Goal: Task Accomplishment & Management: Manage account settings

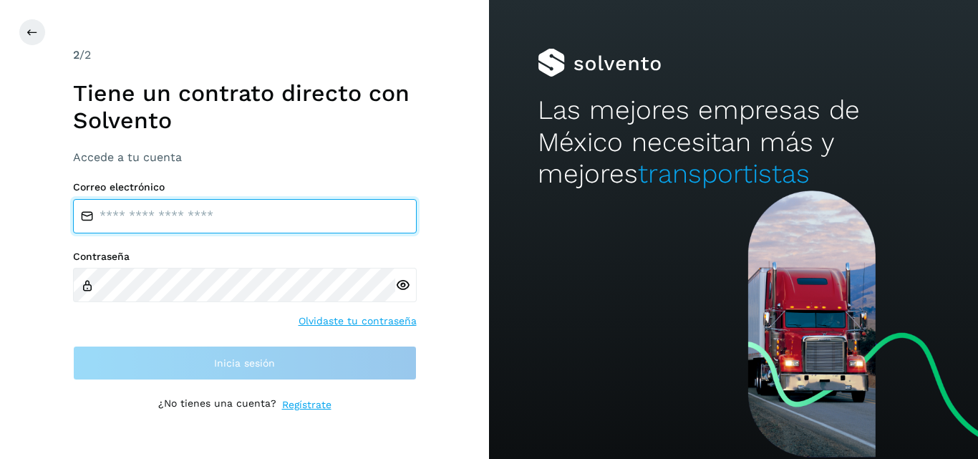
click at [233, 226] on input "email" at bounding box center [245, 216] width 344 height 34
type input "**********"
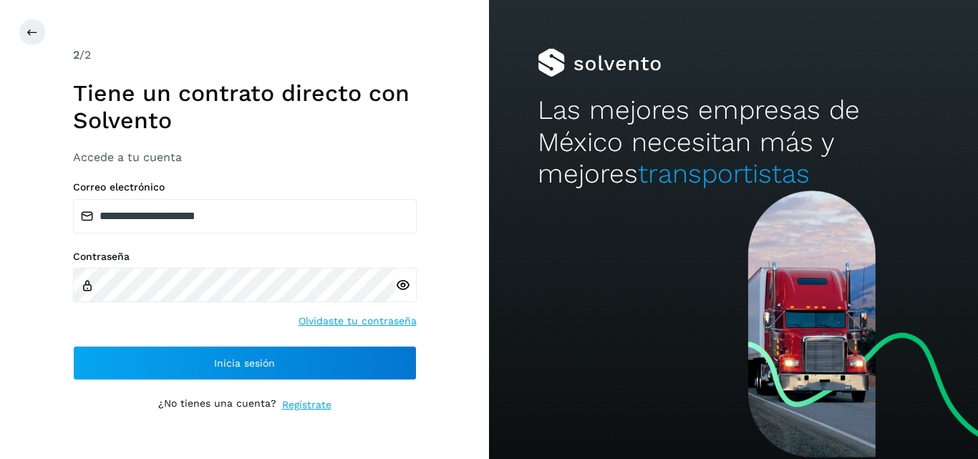
click at [405, 284] on icon at bounding box center [402, 285] width 15 height 15
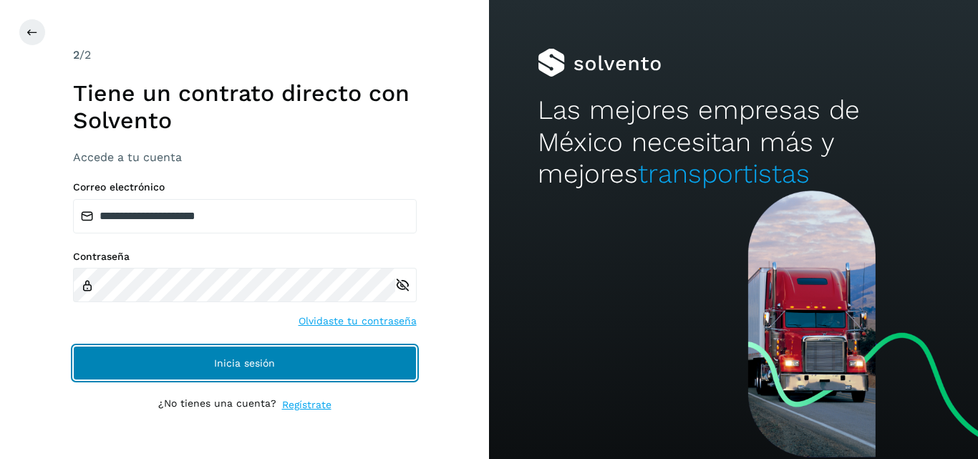
click at [335, 352] on button "Inicia sesión" at bounding box center [245, 363] width 344 height 34
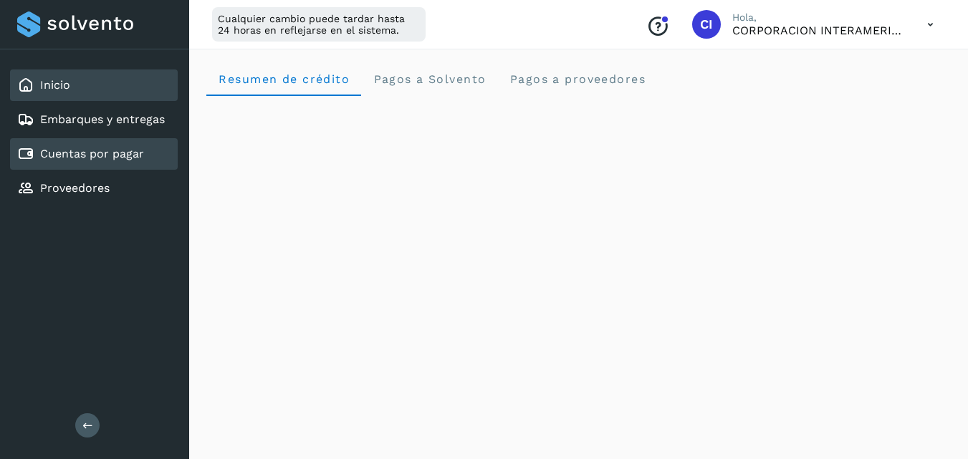
click at [136, 147] on link "Cuentas por pagar" at bounding box center [92, 154] width 104 height 14
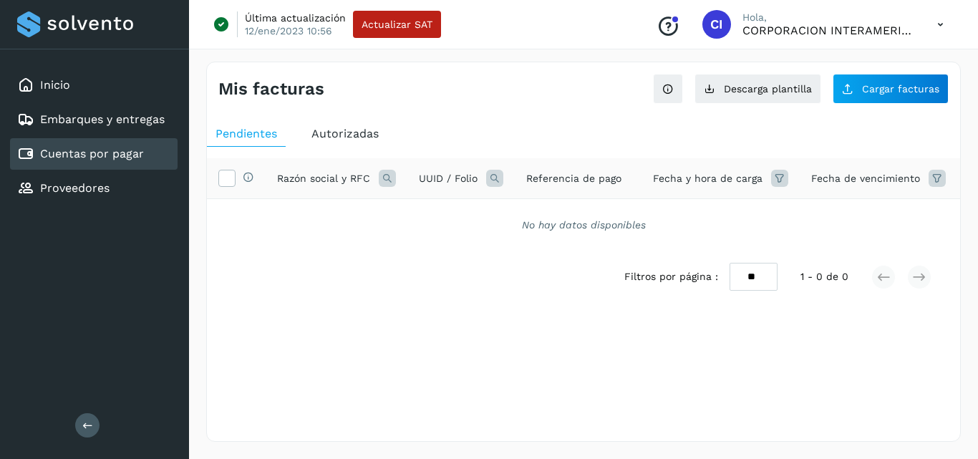
drag, startPoint x: 387, startPoint y: 143, endPoint x: 367, endPoint y: 131, distance: 24.1
click at [367, 131] on ul "Pendientes Autorizadas" at bounding box center [583, 134] width 753 height 26
click at [367, 131] on span "Autorizadas" at bounding box center [345, 134] width 67 height 14
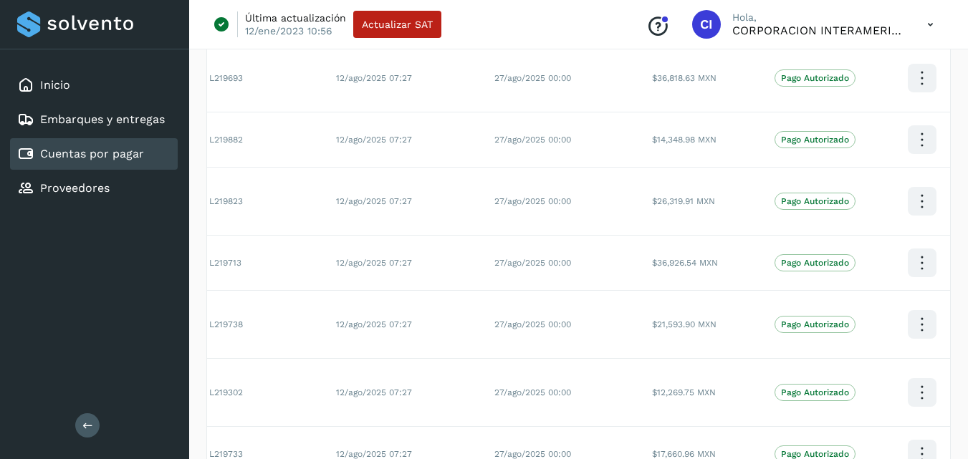
scroll to position [501, 0]
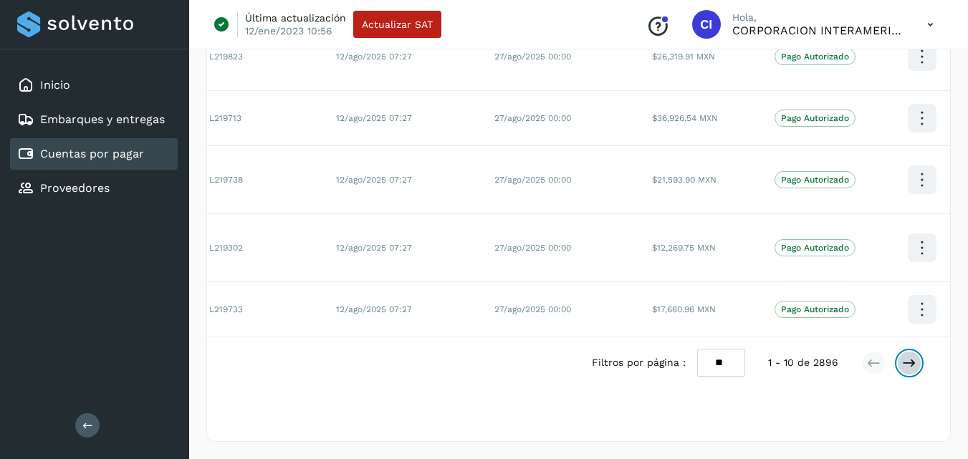
click at [906, 362] on icon at bounding box center [909, 363] width 14 height 14
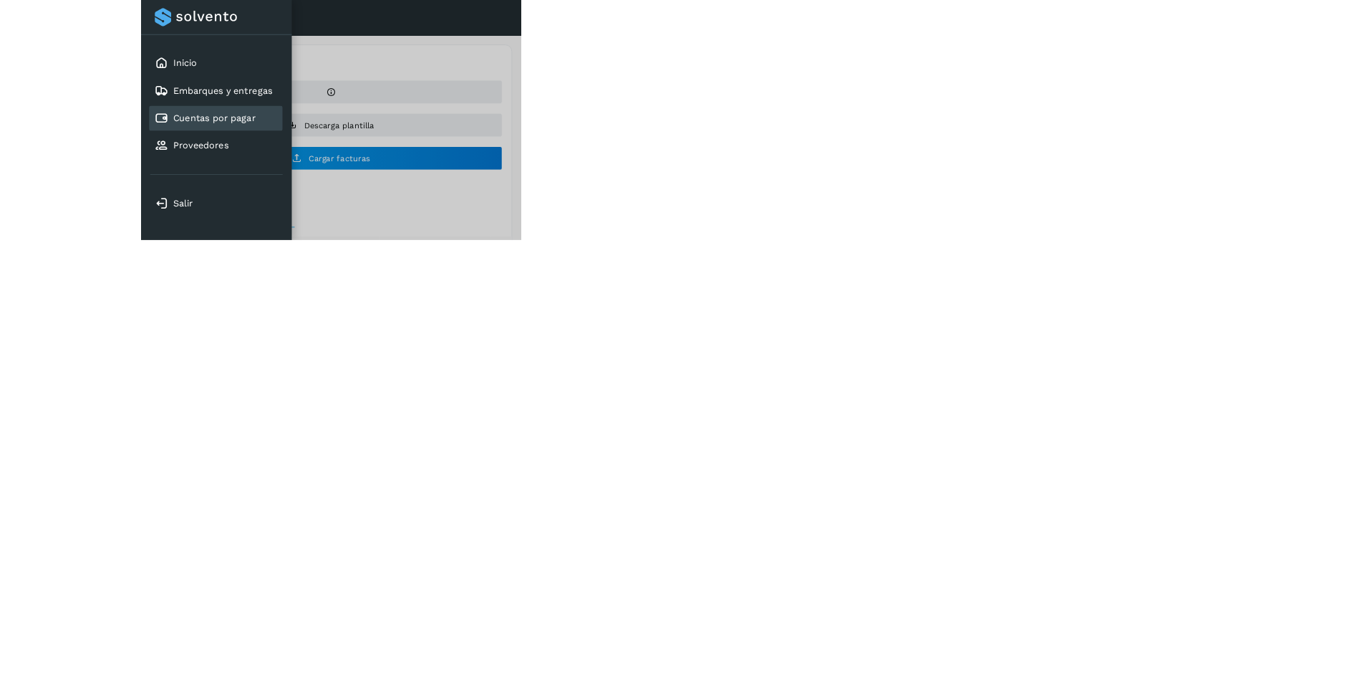
scroll to position [0, 0]
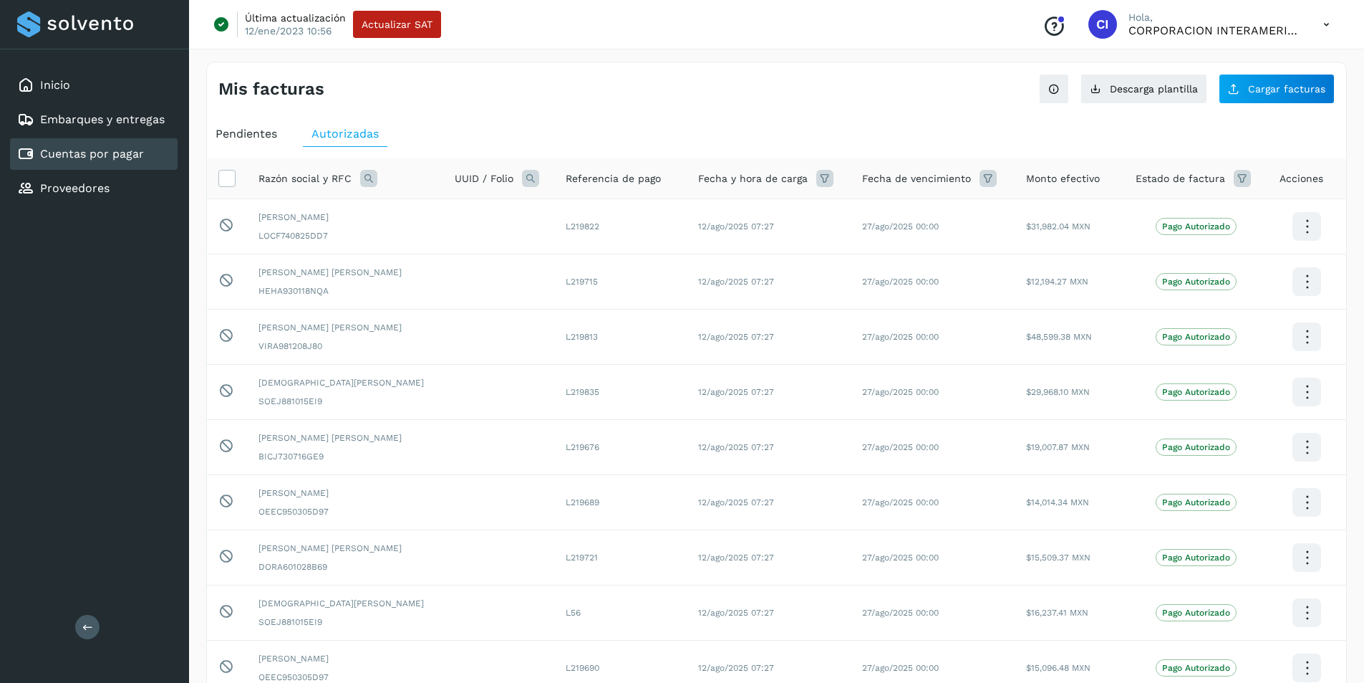
click at [370, 183] on icon at bounding box center [368, 178] width 17 height 17
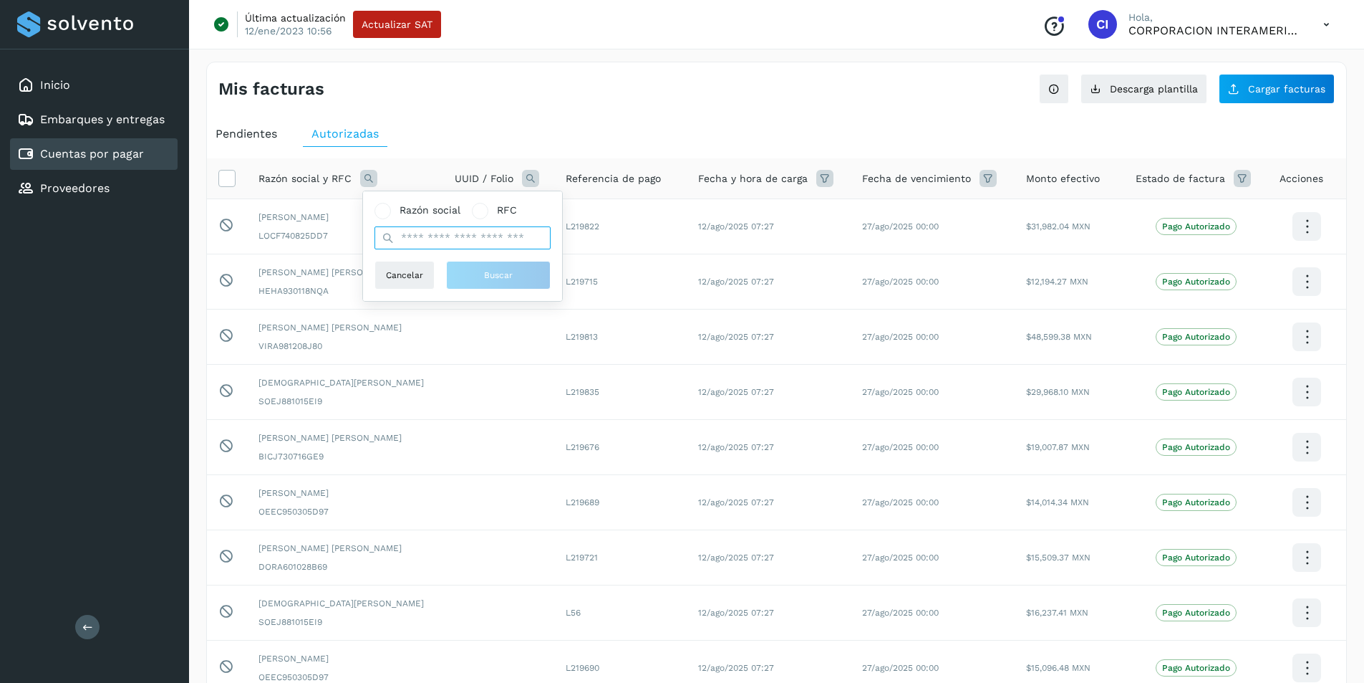
click at [425, 231] on input "text" at bounding box center [463, 237] width 176 height 23
type input "******"
click at [484, 276] on span "Buscar" at bounding box center [498, 275] width 29 height 13
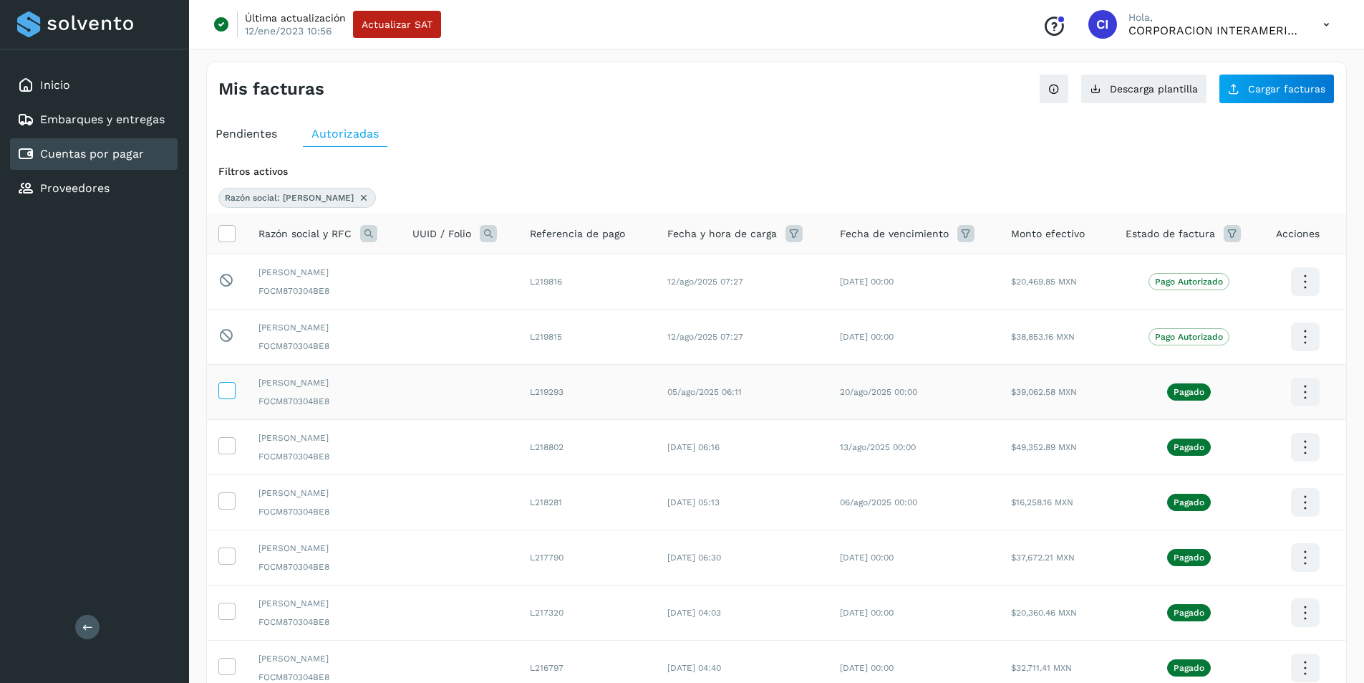
click at [228, 392] on icon at bounding box center [226, 389] width 15 height 15
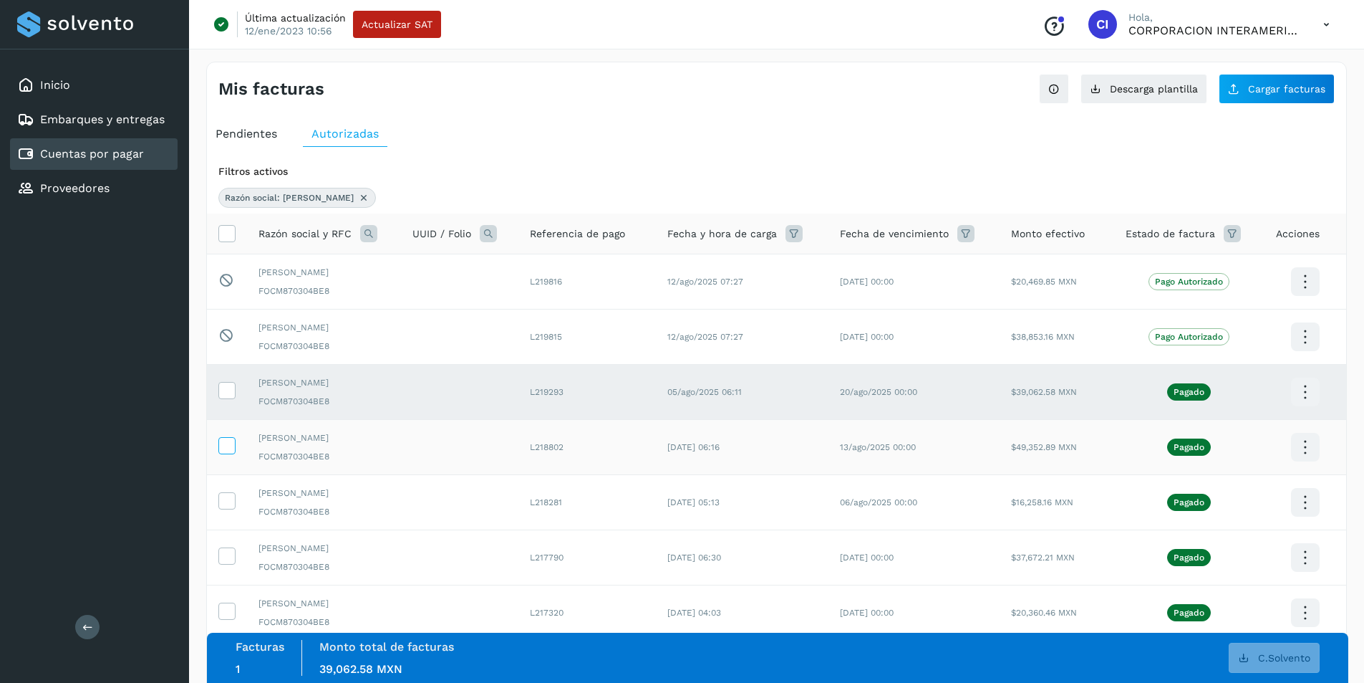
click at [227, 446] on icon at bounding box center [226, 444] width 15 height 15
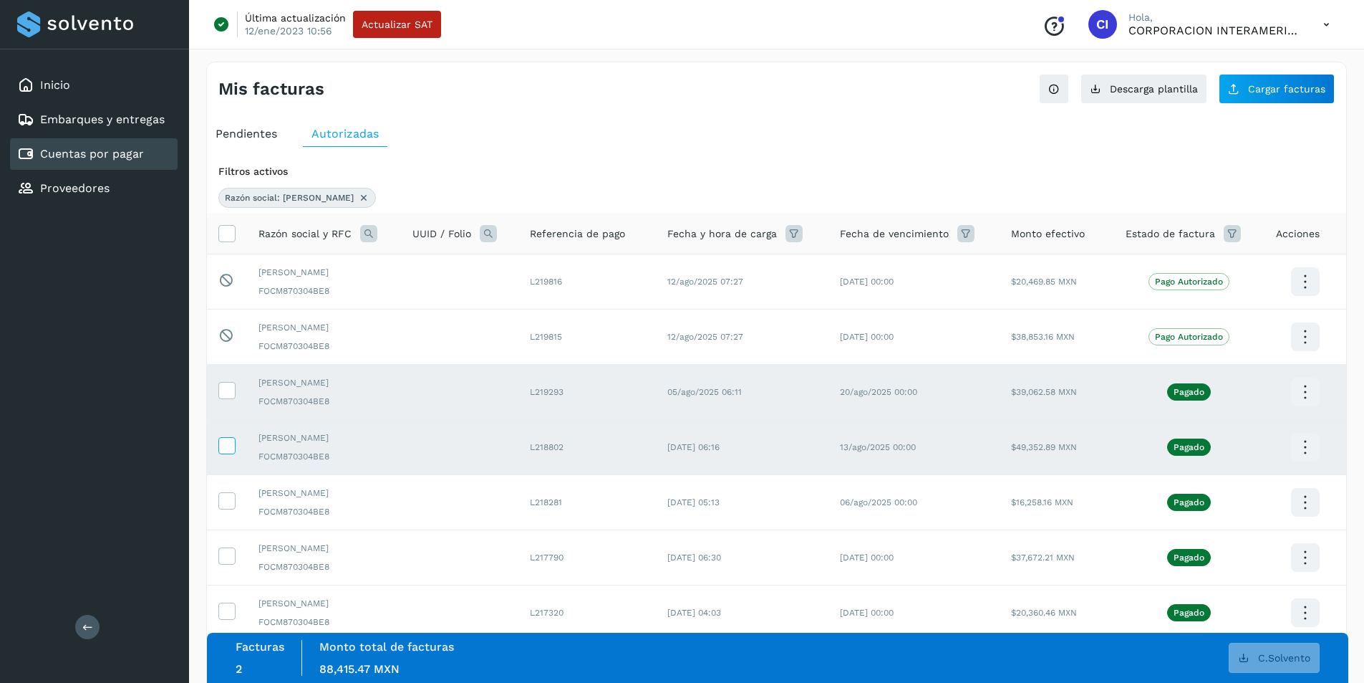
click at [223, 444] on icon at bounding box center [226, 444] width 15 height 15
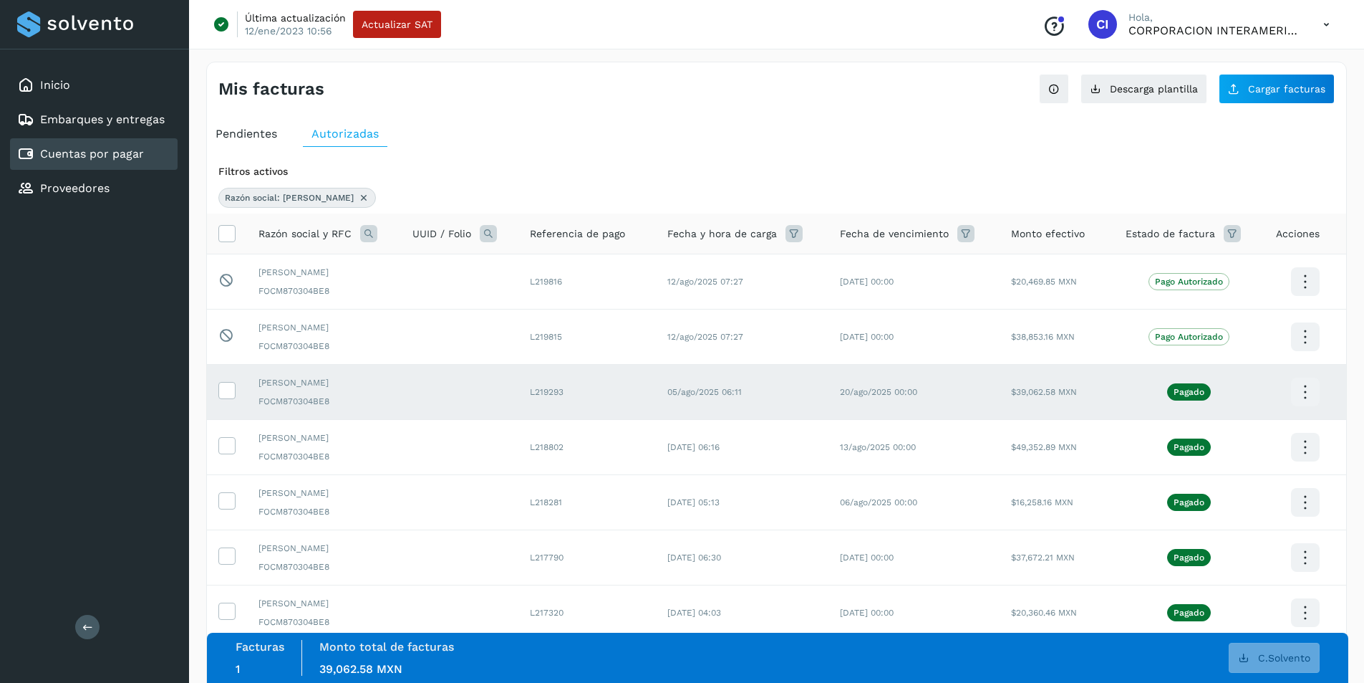
click at [978, 387] on icon at bounding box center [1306, 392] width 34 height 34
click at [978, 387] on div at bounding box center [682, 341] width 1364 height 683
click at [233, 389] on icon at bounding box center [226, 389] width 15 height 15
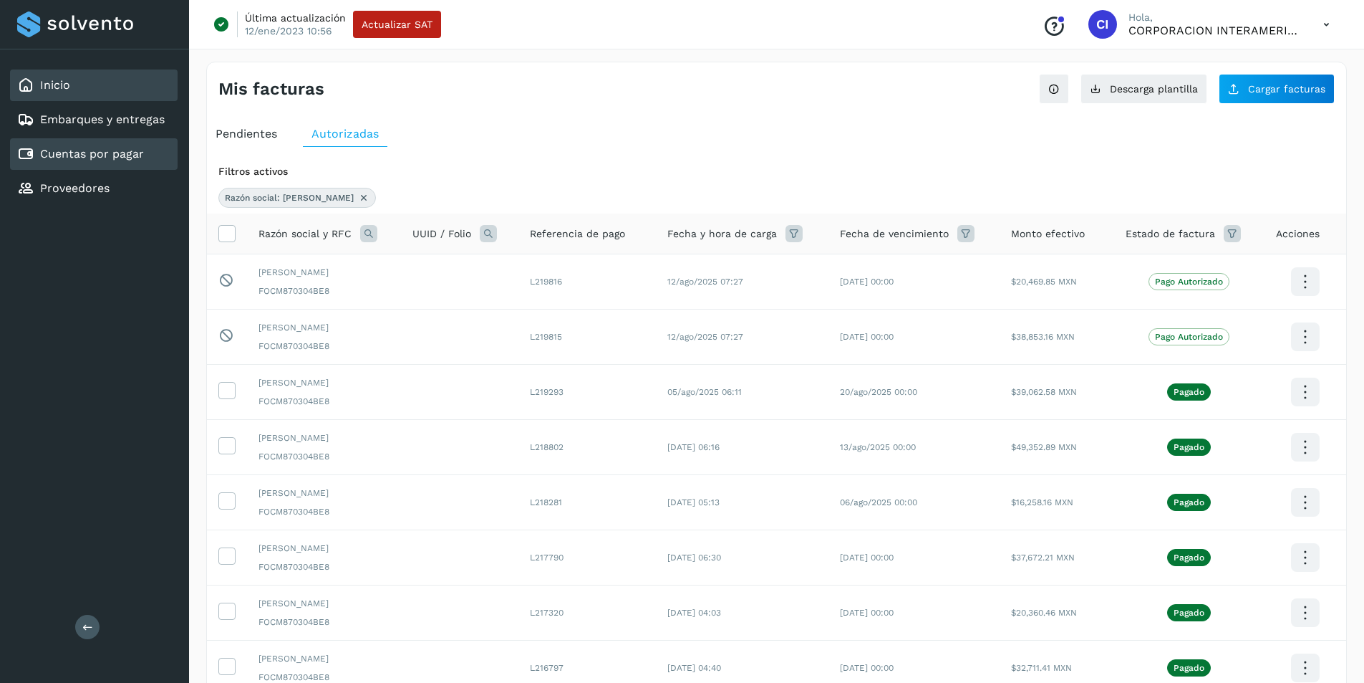
click at [119, 79] on div "Inicio" at bounding box center [94, 85] width 168 height 32
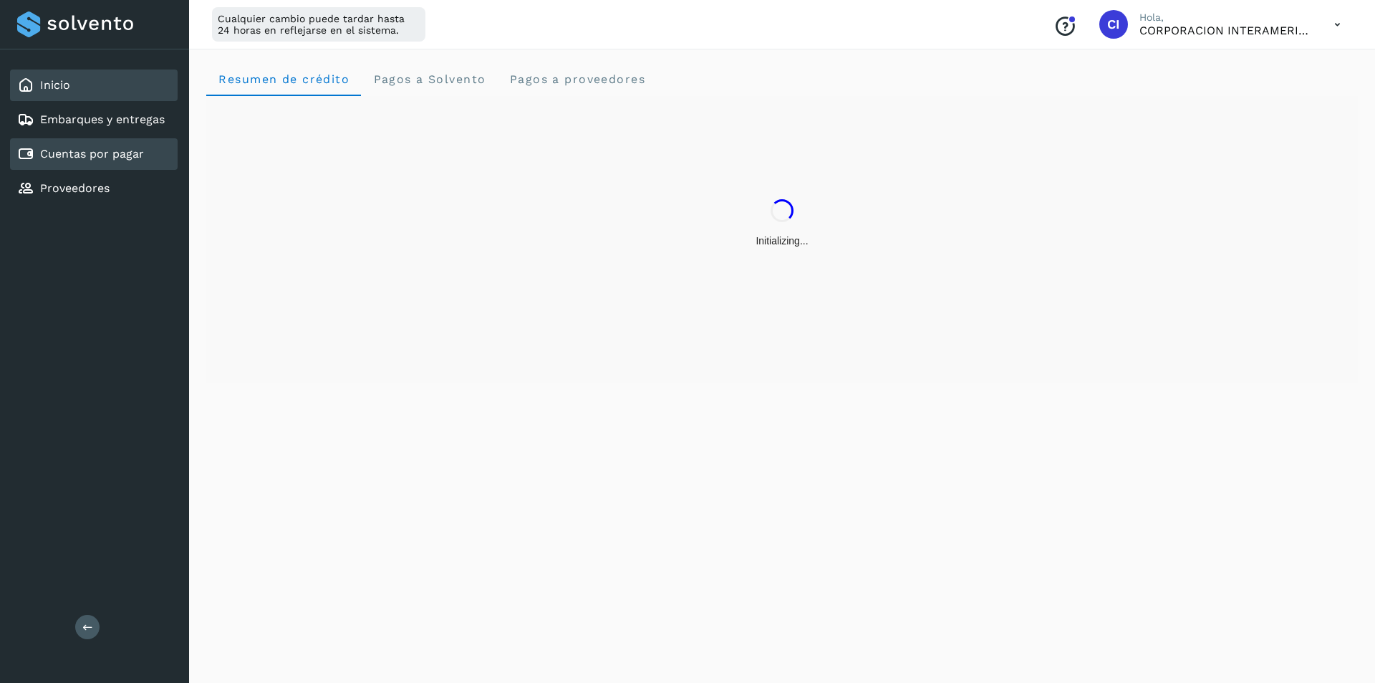
click at [98, 155] on link "Cuentas por pagar" at bounding box center [92, 154] width 104 height 14
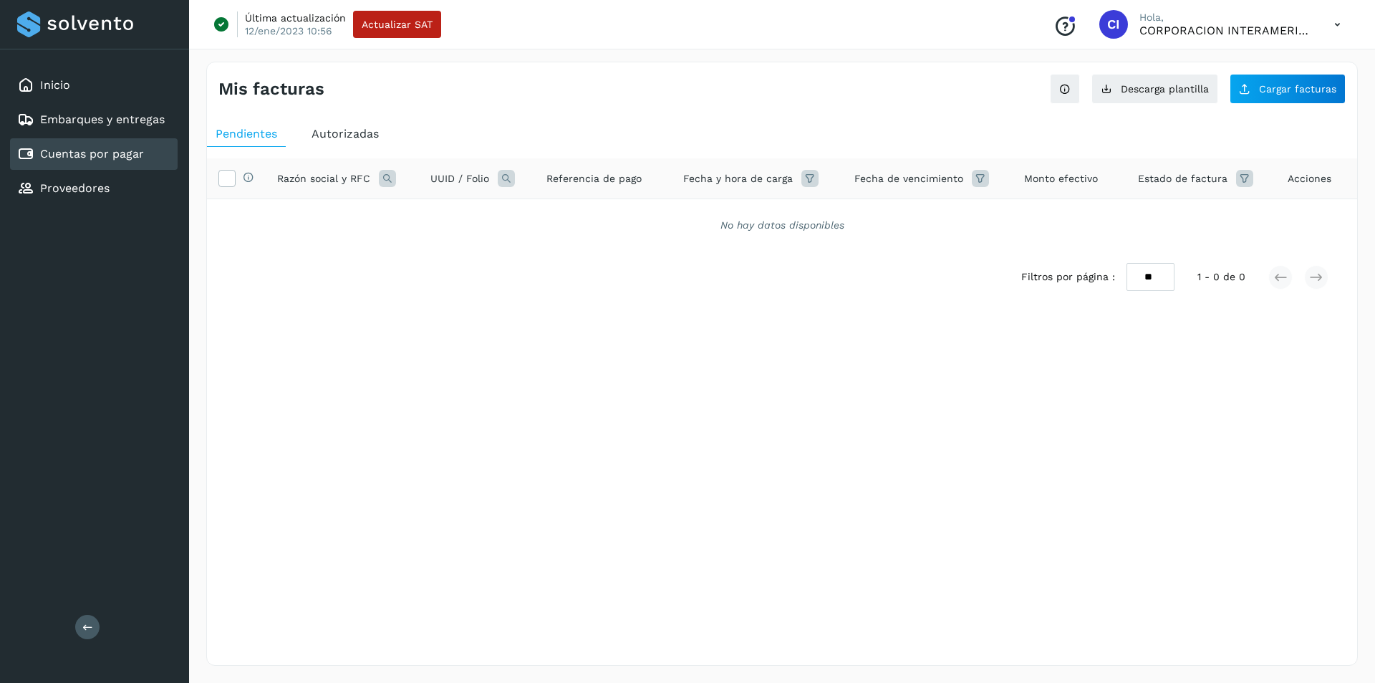
click at [98, 155] on link "Cuentas por pagar" at bounding box center [92, 154] width 104 height 14
click at [341, 130] on span "Autorizadas" at bounding box center [345, 134] width 67 height 14
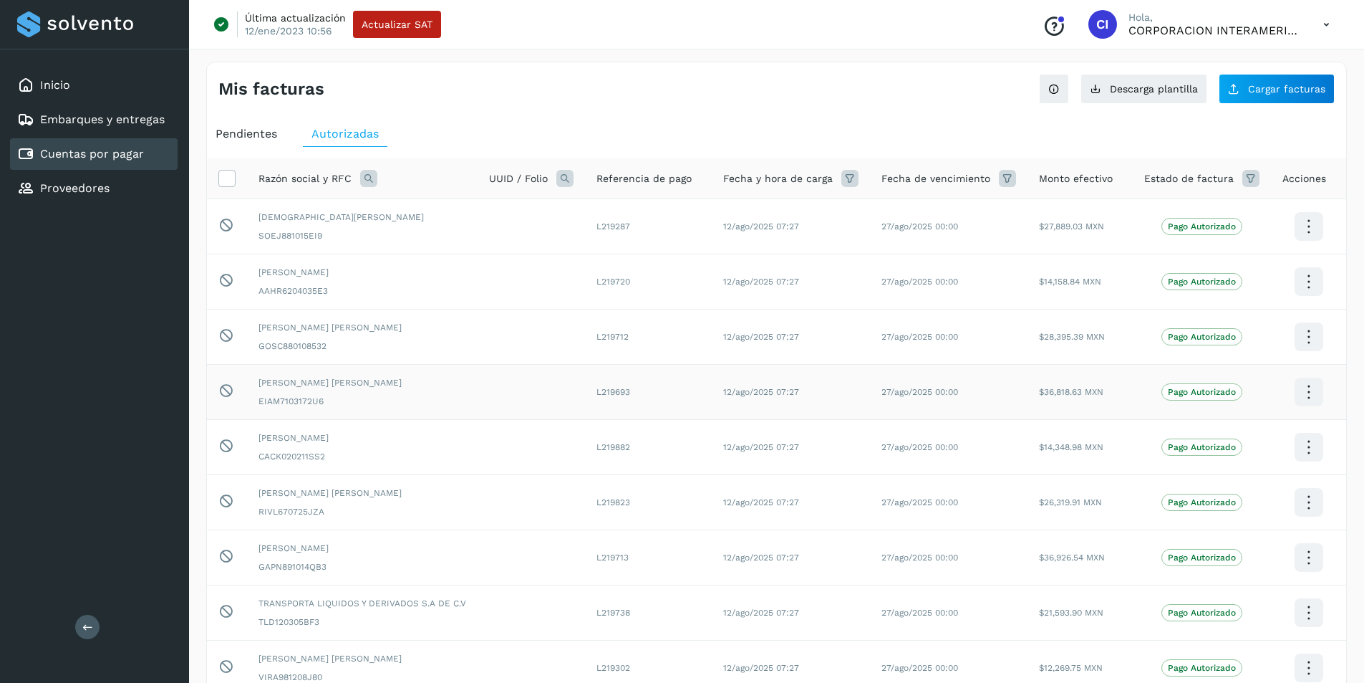
scroll to position [190, 0]
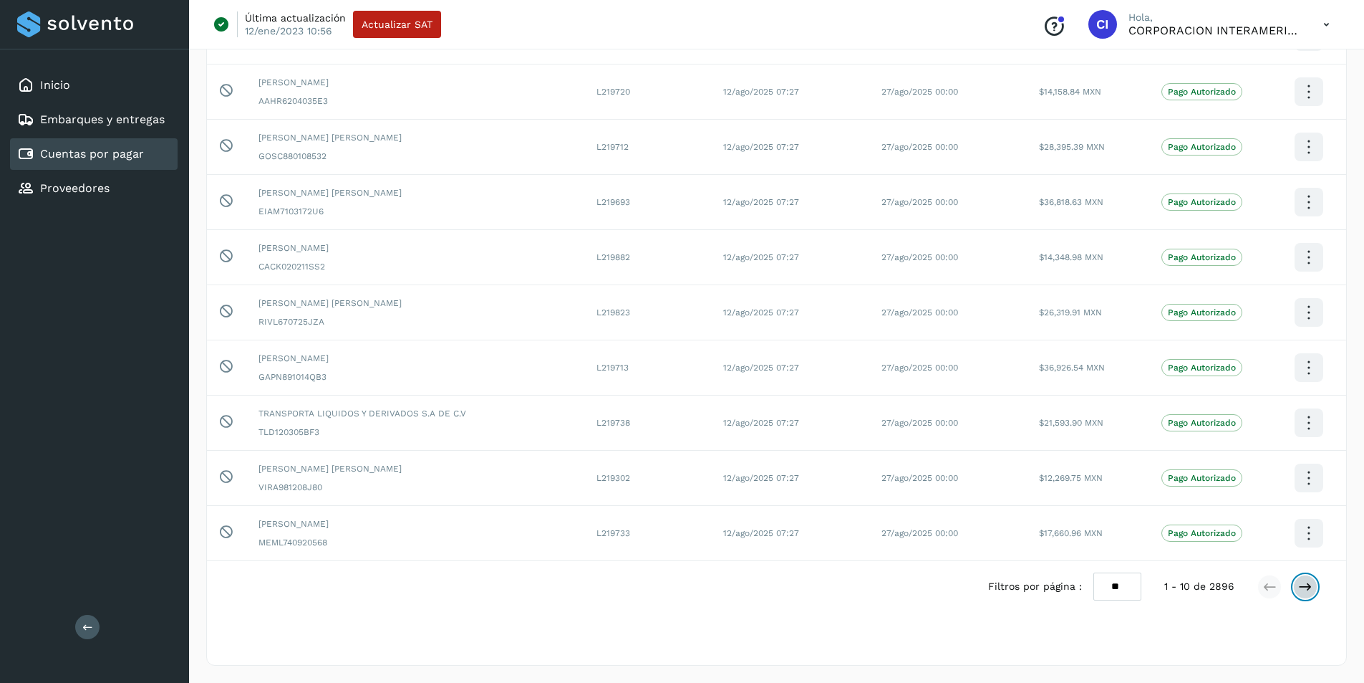
click at [978, 458] on button at bounding box center [1306, 586] width 24 height 24
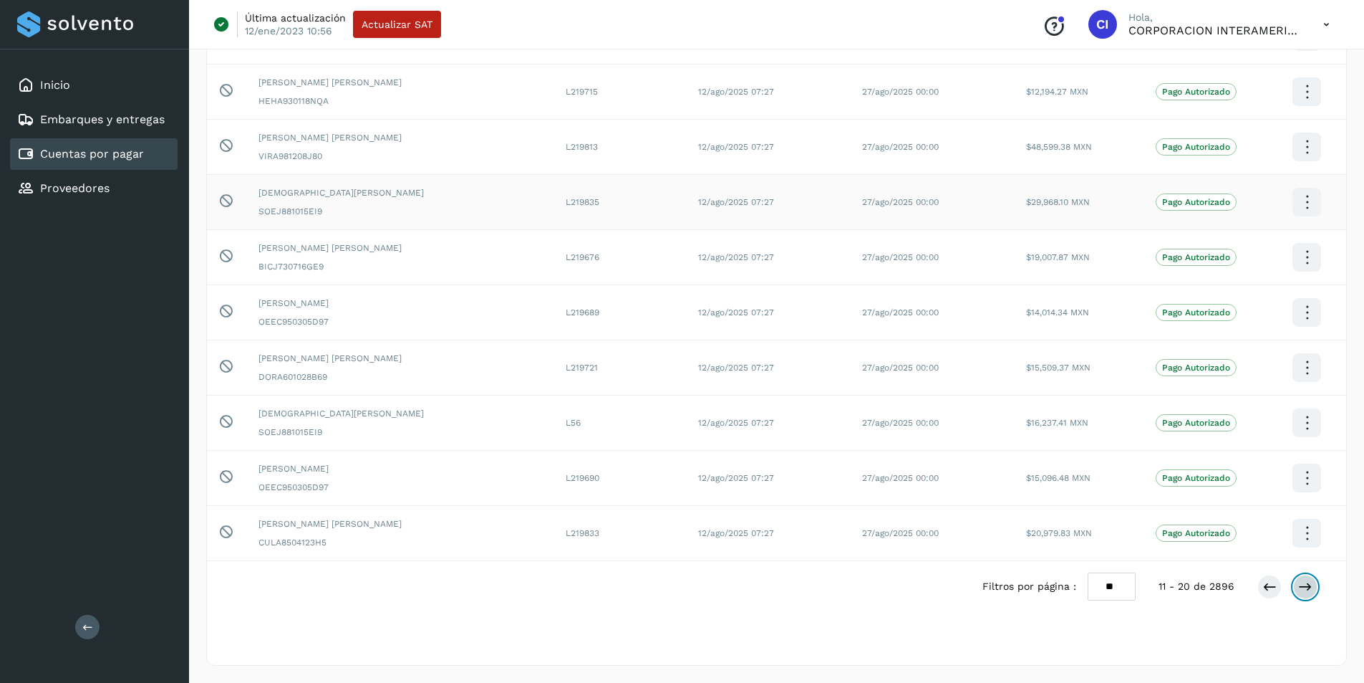
scroll to position [0, 0]
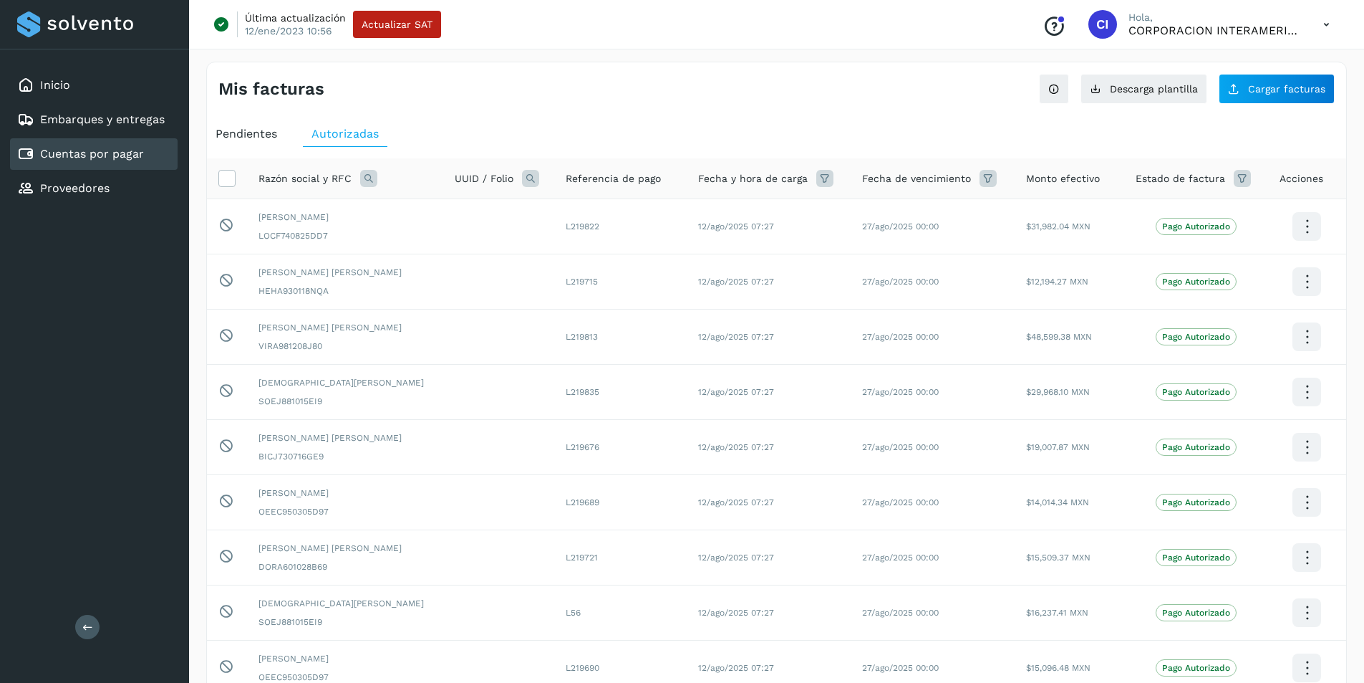
click at [374, 180] on icon at bounding box center [368, 178] width 17 height 17
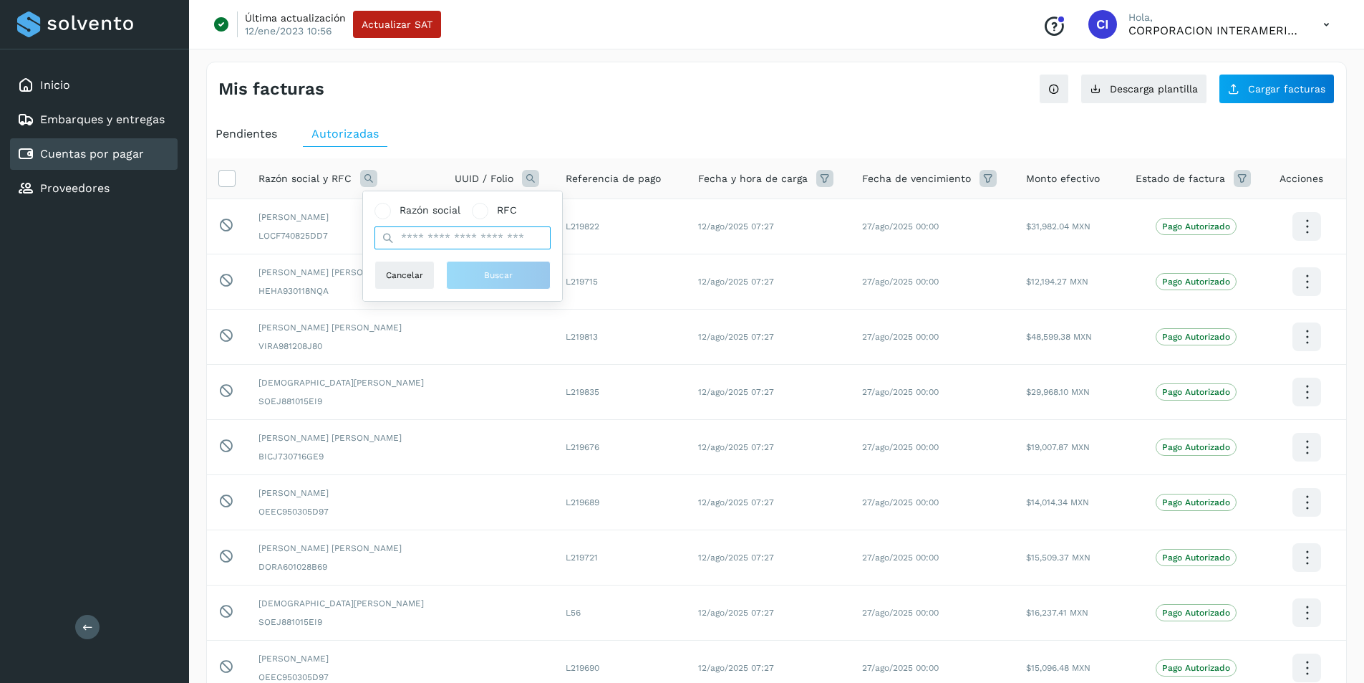
click at [419, 239] on input "text" at bounding box center [463, 237] width 176 height 23
type input "******"
click at [477, 271] on button "Buscar" at bounding box center [498, 275] width 105 height 29
